Goal: Complete application form

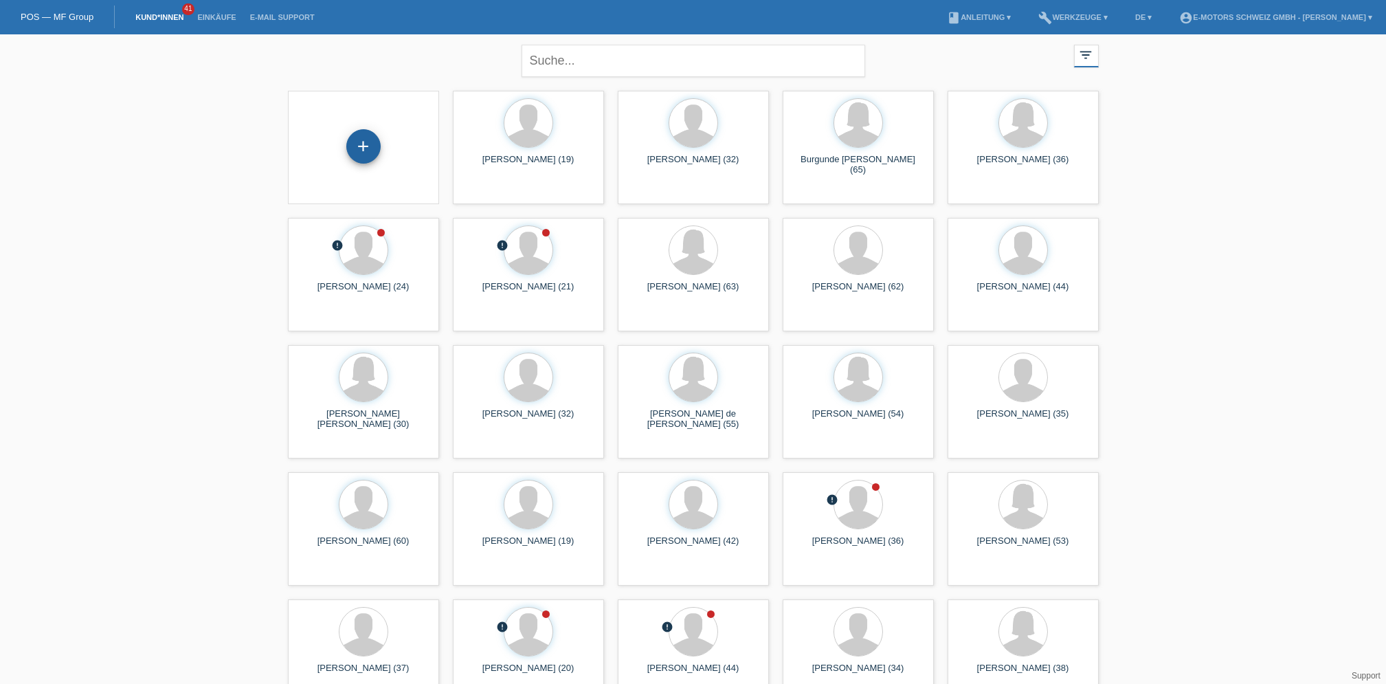
click at [366, 146] on div "+" at bounding box center [363, 146] width 34 height 34
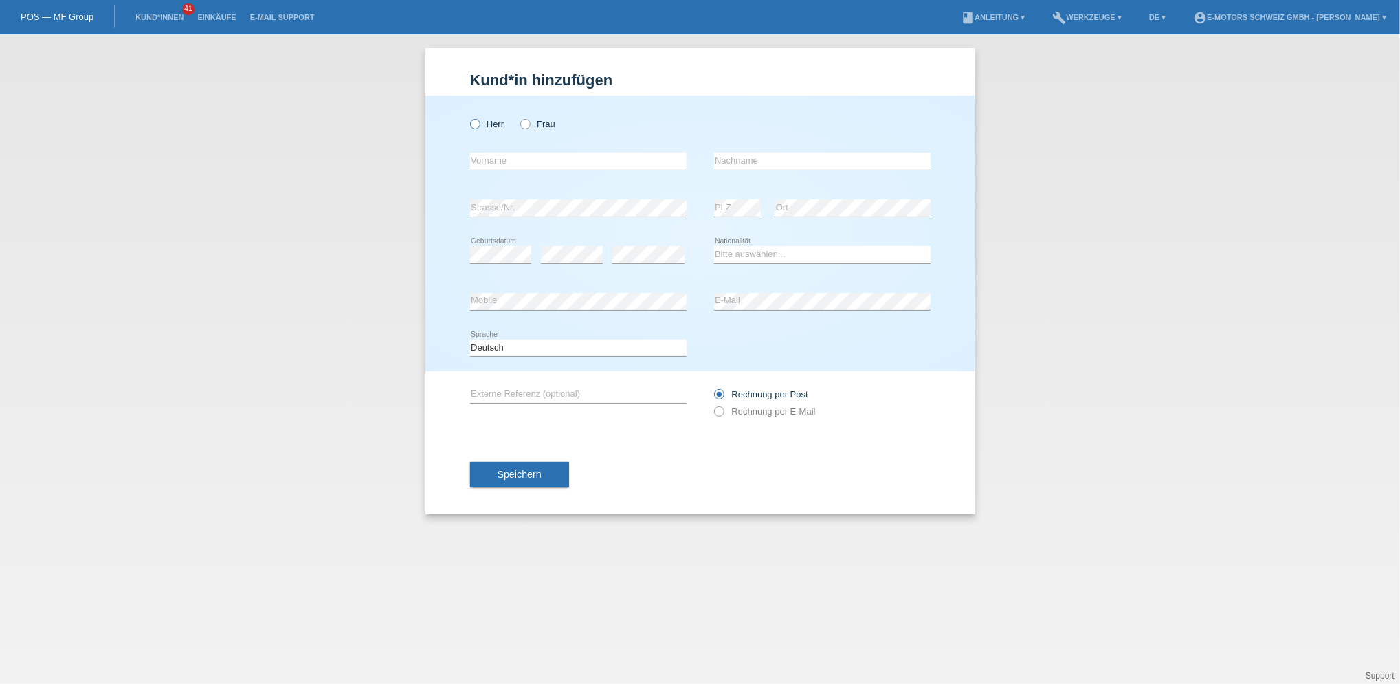
click at [493, 124] on label "Herr" at bounding box center [487, 124] width 34 height 10
click at [479, 124] on input "Herr" at bounding box center [474, 123] width 9 height 9
radio input "true"
click at [501, 162] on input "text" at bounding box center [578, 161] width 216 height 17
paste input "Claudine"
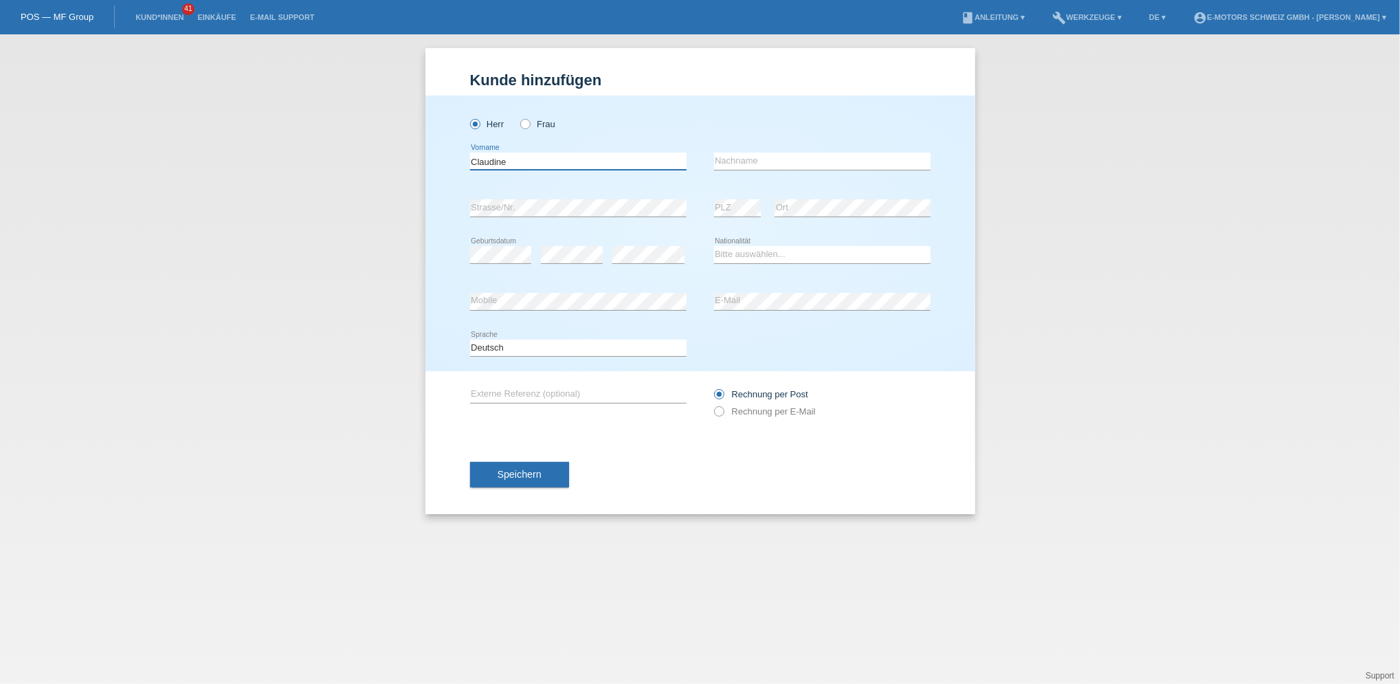
type input "Claudine"
click at [729, 156] on input "text" at bounding box center [822, 161] width 216 height 17
paste input "Sottini"
type input "Sottini"
click at [739, 254] on select "Bitte auswählen... [GEOGRAPHIC_DATA] [GEOGRAPHIC_DATA] [GEOGRAPHIC_DATA] [GEOGR…" at bounding box center [822, 254] width 216 height 16
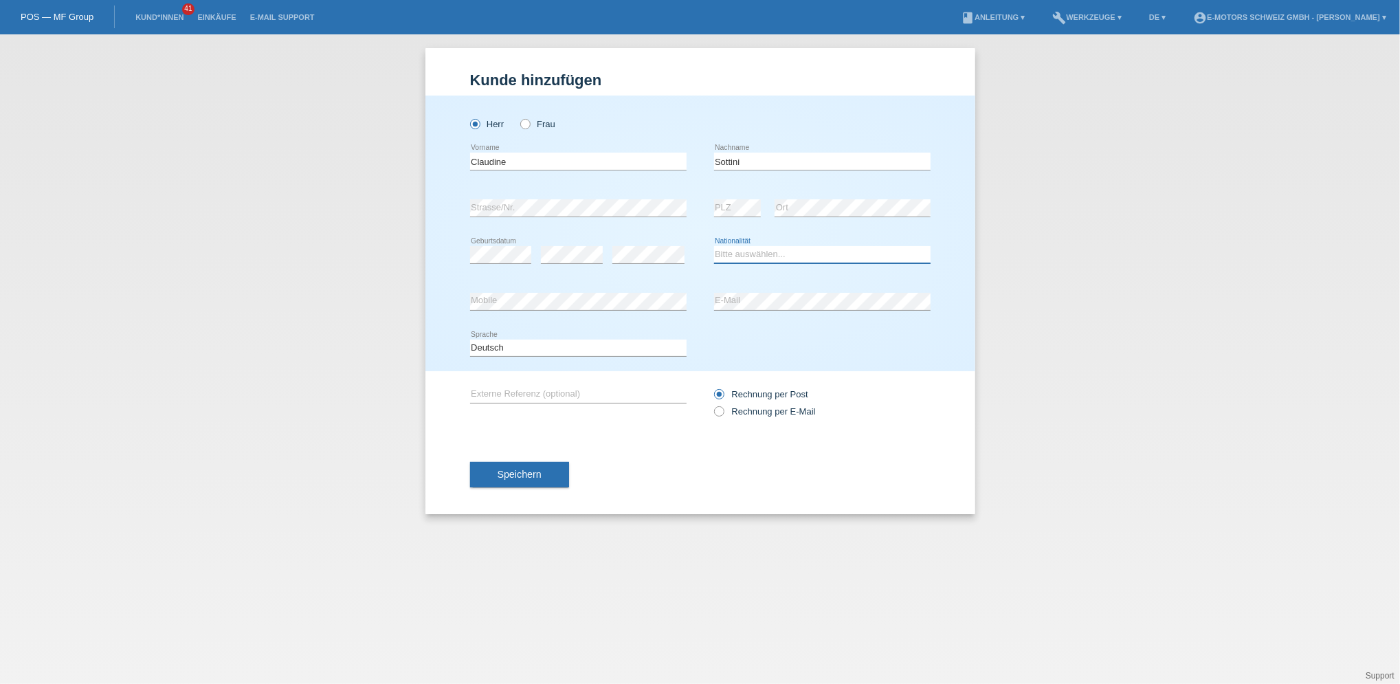
select select "CH"
click at [714, 246] on select "Bitte auswählen... [GEOGRAPHIC_DATA] [GEOGRAPHIC_DATA] [GEOGRAPHIC_DATA] [GEOGR…" at bounding box center [822, 254] width 216 height 16
click at [464, 309] on div "Herr Frau Claudine error Vorname" at bounding box center [700, 234] width 550 height 276
click at [708, 311] on div "error Mobile error E-Mail" at bounding box center [700, 301] width 460 height 47
click at [509, 462] on button "Speichern" at bounding box center [519, 475] width 99 height 26
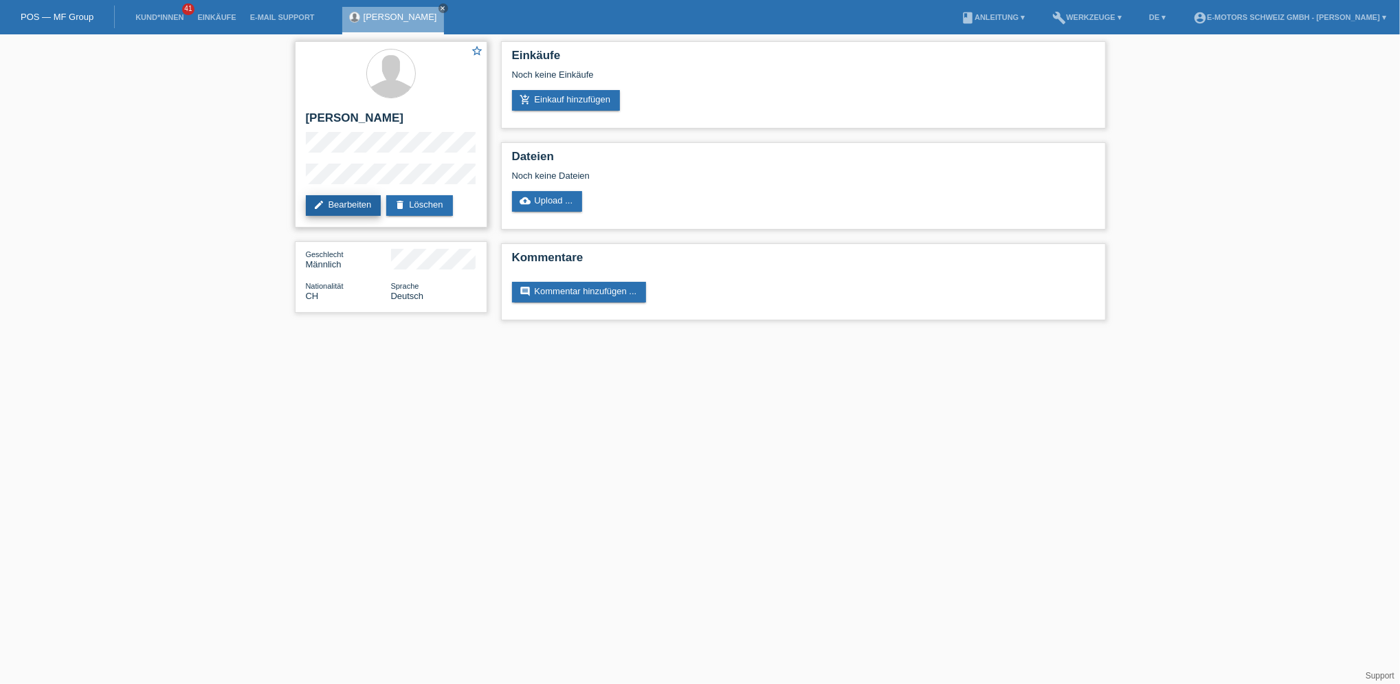
click at [364, 204] on link "edit Bearbeiten" at bounding box center [344, 205] width 76 height 21
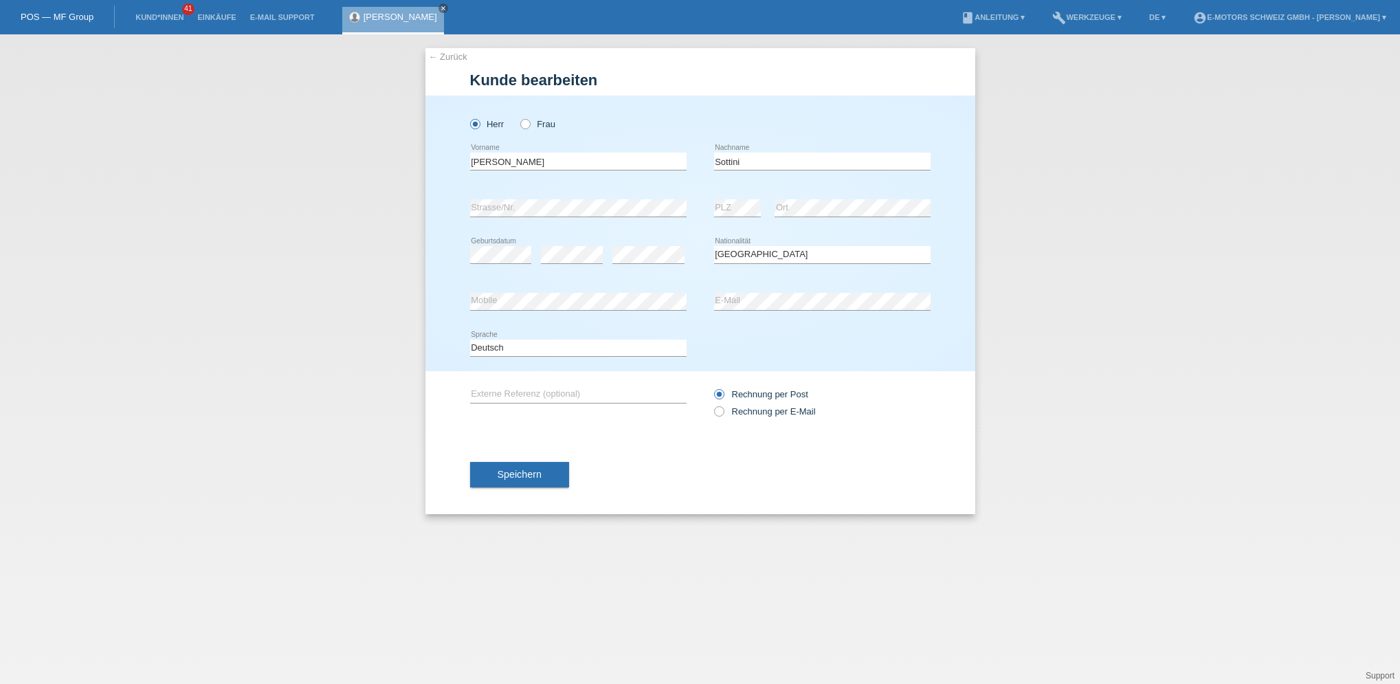
select select "CH"
click at [518, 117] on icon at bounding box center [518, 117] width 0 height 0
click at [528, 124] on input "Frau" at bounding box center [524, 123] width 9 height 9
radio input "true"
click at [539, 472] on span "Speichern" at bounding box center [520, 474] width 44 height 11
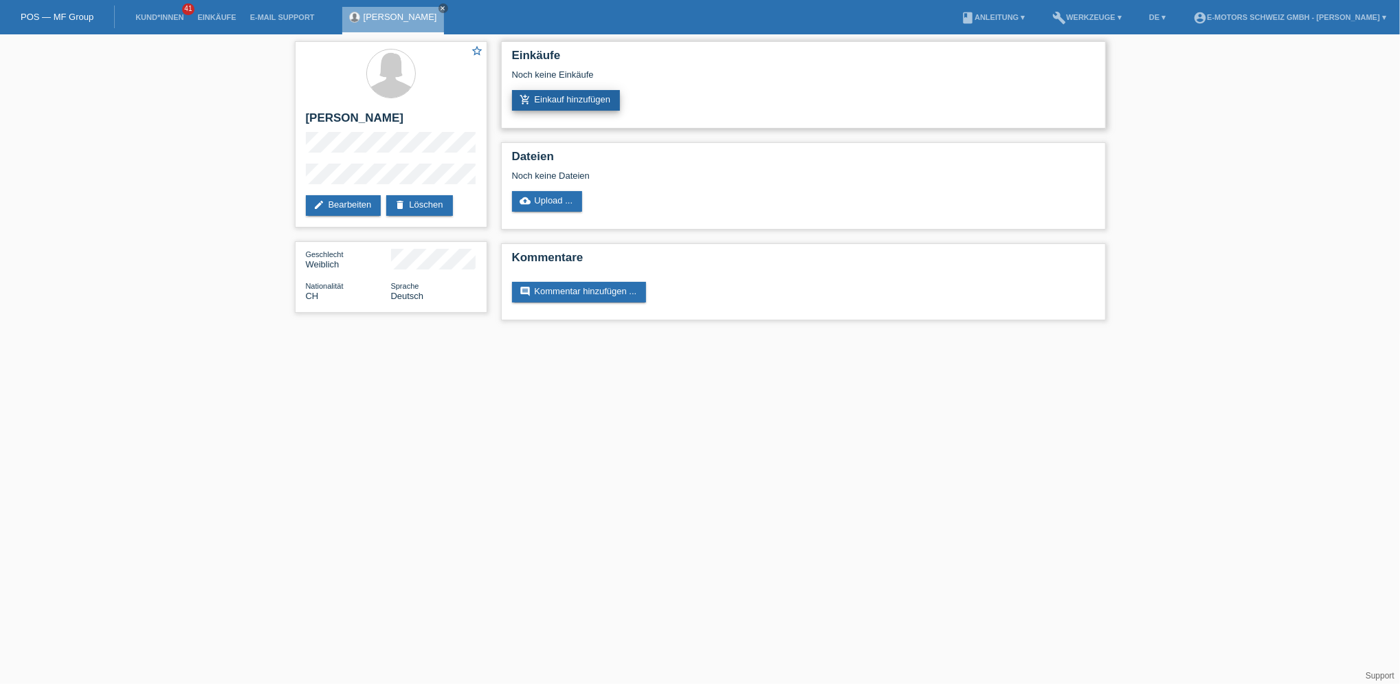
click at [559, 107] on link "add_shopping_cart Einkauf hinzufügen" at bounding box center [566, 100] width 109 height 21
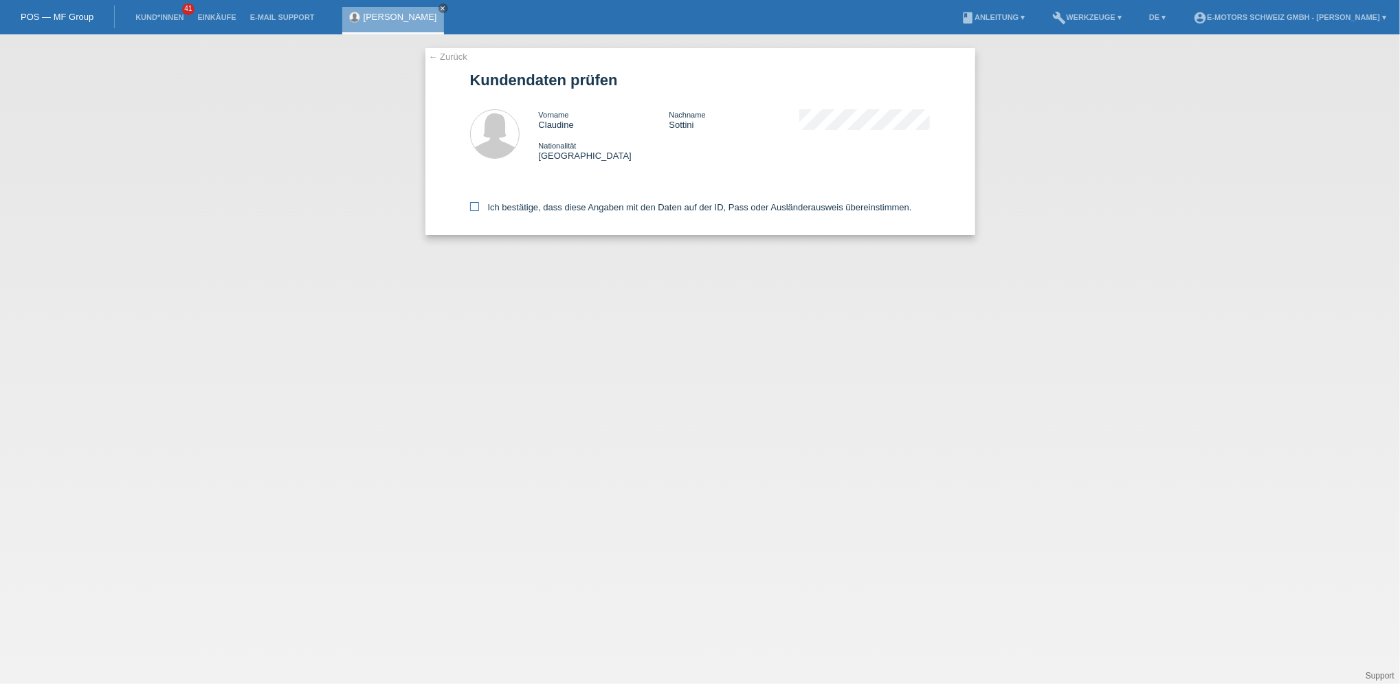
click at [544, 205] on label "Ich bestätige, dass diese Angaben mit den Daten auf der ID, Pass oder Ausländer…" at bounding box center [691, 207] width 442 height 10
click at [479, 205] on input "Ich bestätige, dass diese Angaben mit den Daten auf der ID, Pass oder Ausländer…" at bounding box center [474, 206] width 9 height 9
checkbox input "true"
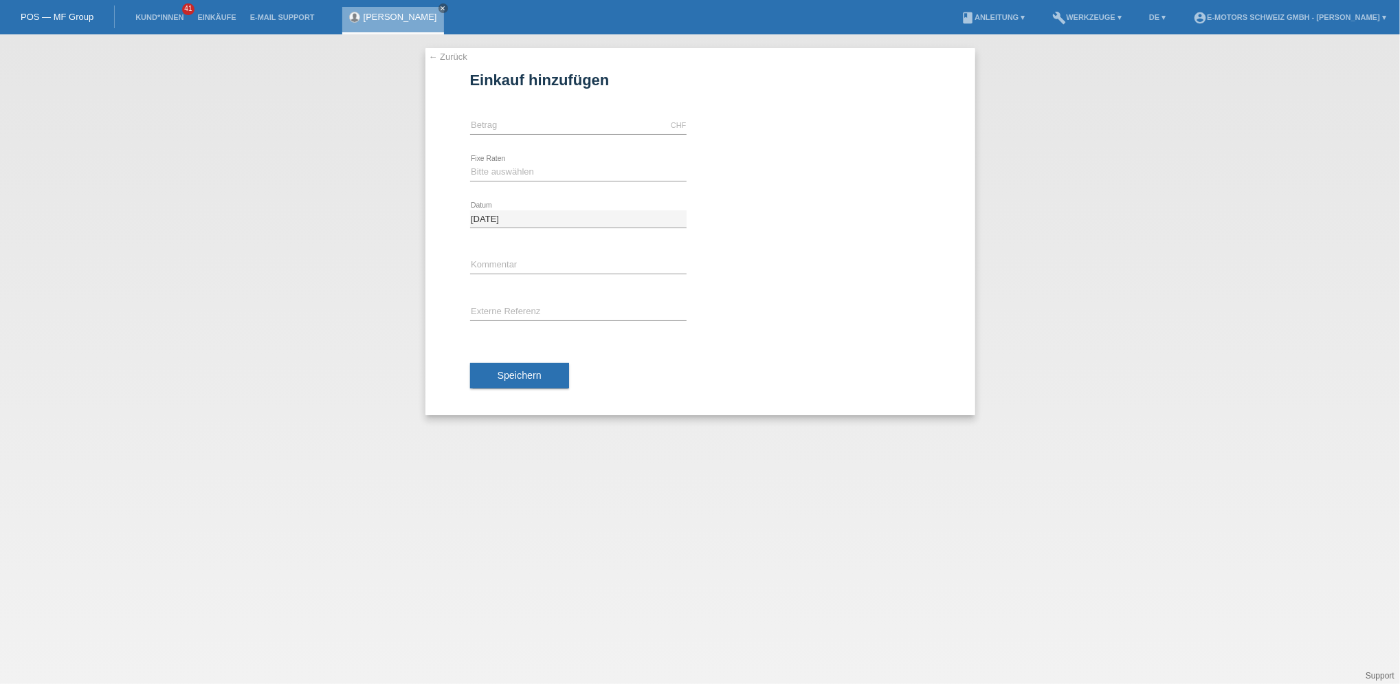
type input "5000.00"
click at [493, 179] on select "Bitte auswählen 12 Raten 24 Raten 36 Raten 48 Raten" at bounding box center [578, 172] width 216 height 16
select select "216"
click at [470, 164] on select "Bitte auswählen 12 Raten 24 Raten 36 Raten 48 Raten" at bounding box center [578, 172] width 216 height 16
click at [525, 374] on span "Speichern" at bounding box center [520, 375] width 44 height 11
